Goal: Entertainment & Leisure: Consume media (video, audio)

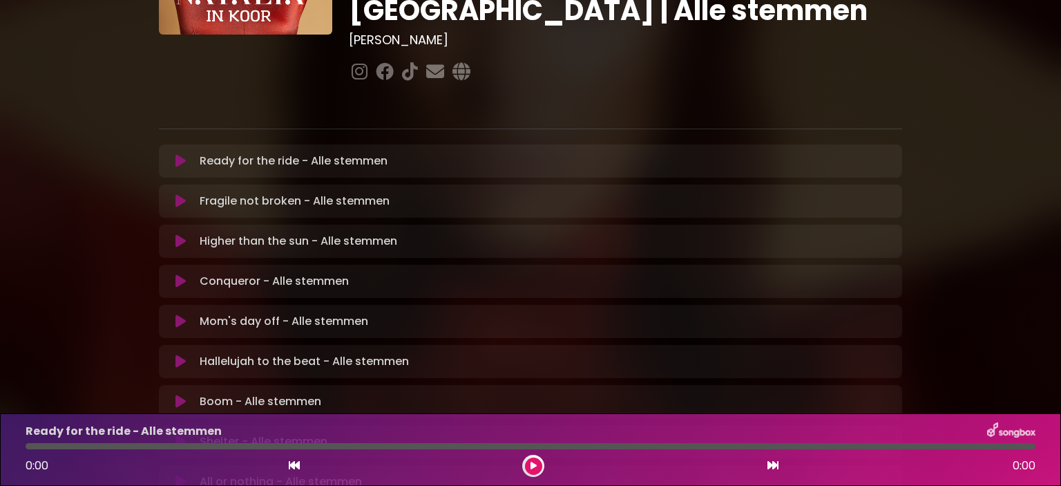
scroll to position [16, 0]
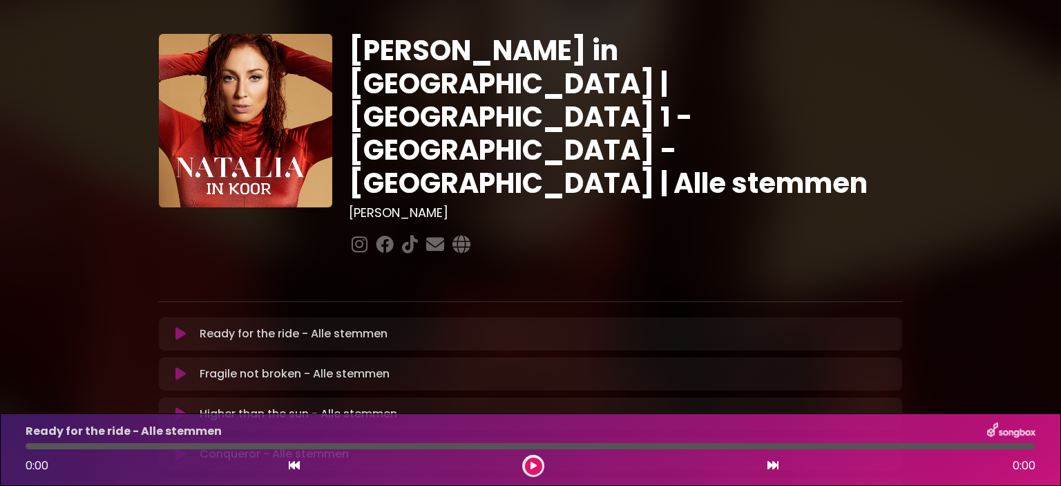
click at [191, 327] on button at bounding box center [180, 334] width 27 height 14
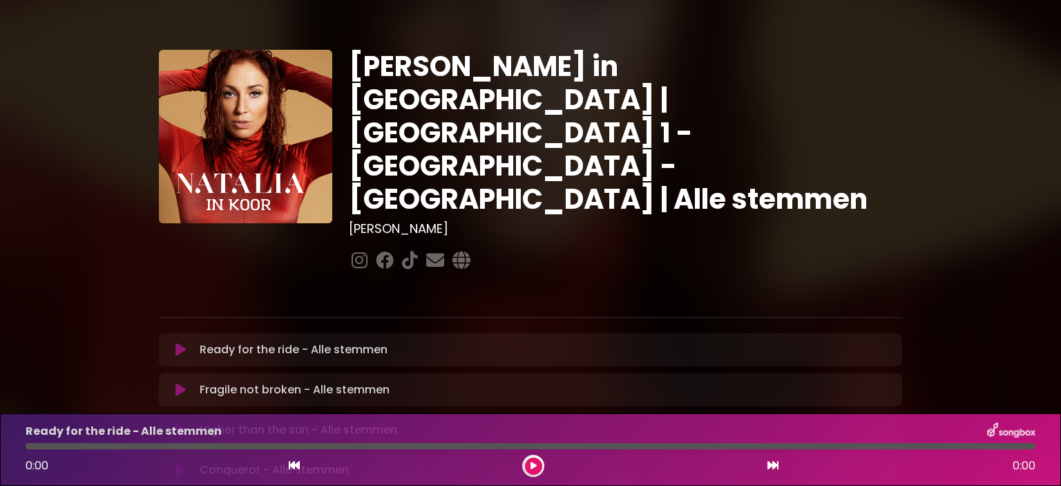
click at [186, 343] on button at bounding box center [180, 350] width 27 height 14
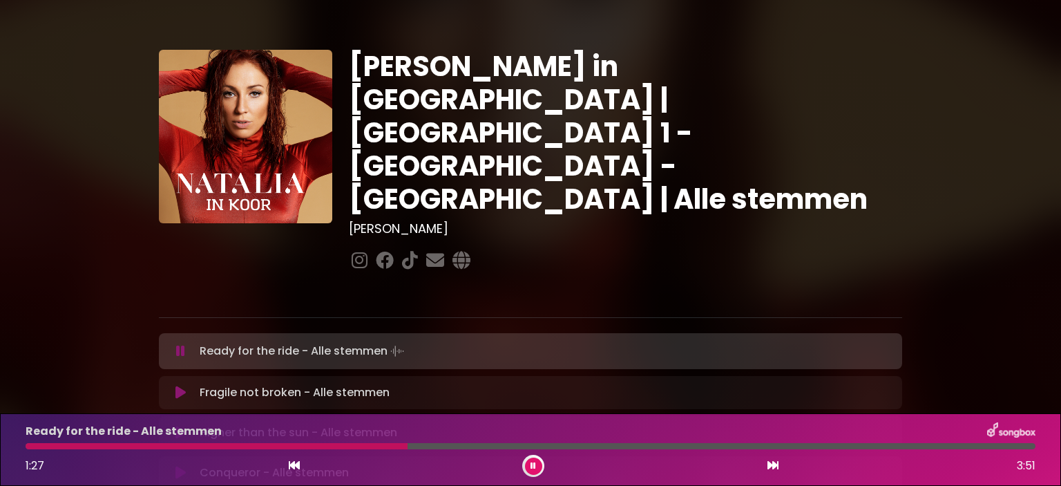
click at [69, 448] on div at bounding box center [217, 446] width 382 height 6
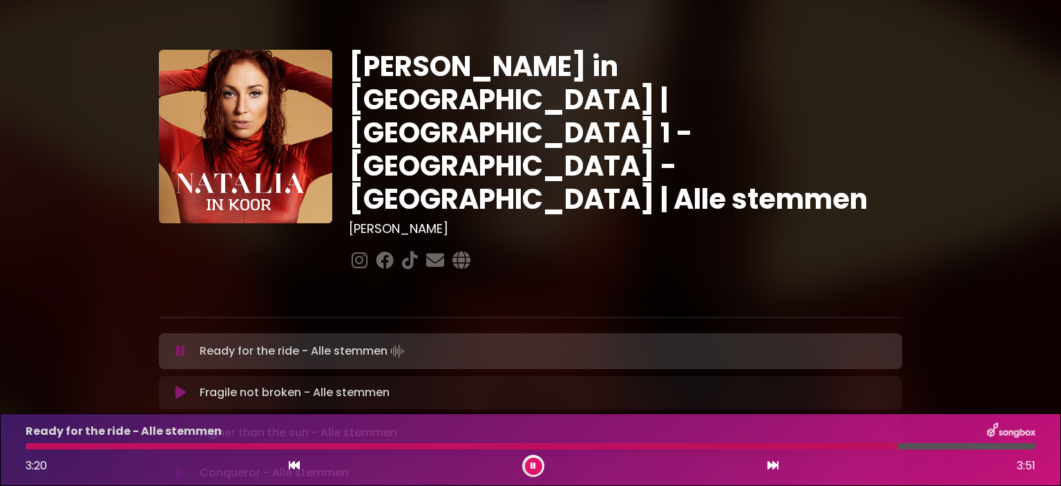
click at [178, 450] on div "Ready for the ride - Alle stemmen 3:20 3:51" at bounding box center [530, 449] width 1026 height 55
click at [153, 441] on div "Ready for the ride - Alle stemmen 3:21 3:51" at bounding box center [530, 449] width 1026 height 55
click at [151, 449] on div at bounding box center [464, 446] width 877 height 6
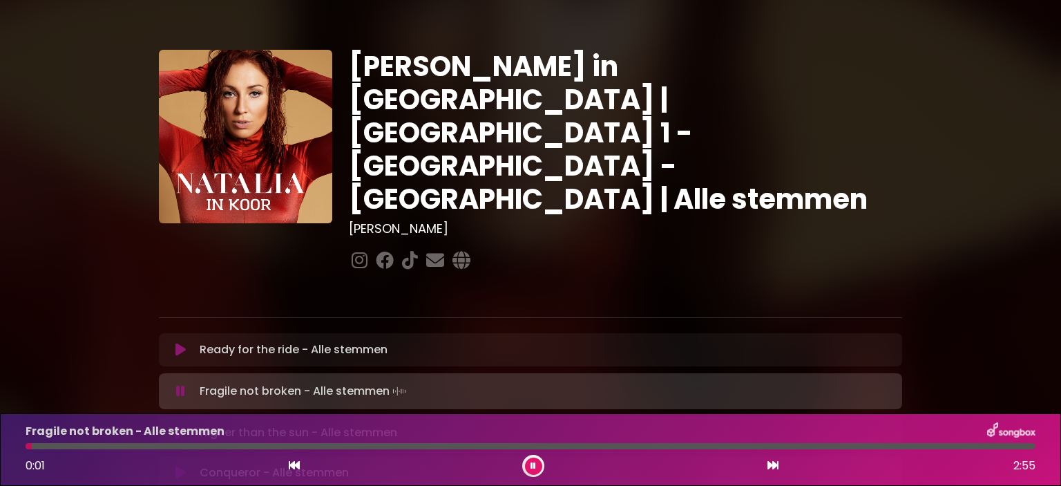
click at [179, 343] on icon at bounding box center [180, 350] width 10 height 14
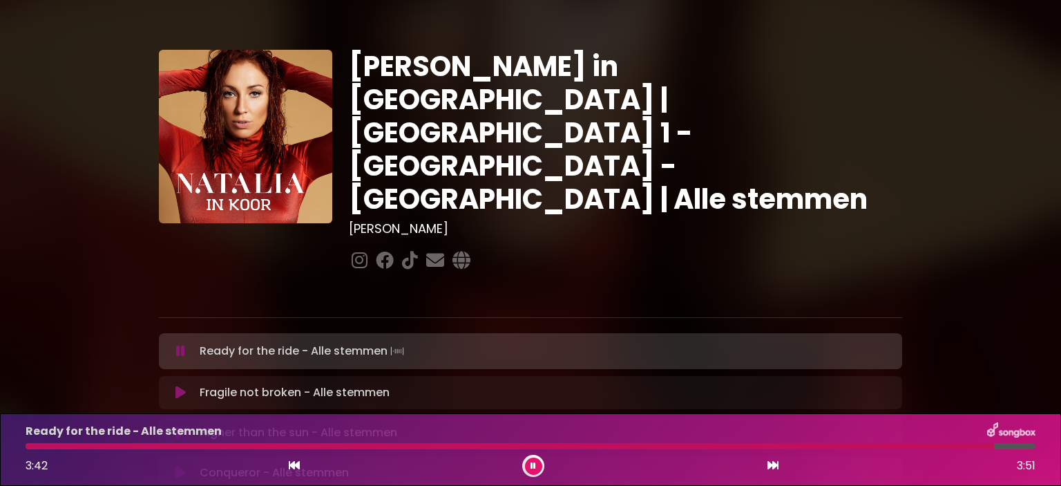
click at [521, 466] on div "3:42 3:51" at bounding box center [530, 465] width 1026 height 22
click at [530, 466] on icon at bounding box center [533, 465] width 6 height 8
